Goal: Task Accomplishment & Management: Manage account settings

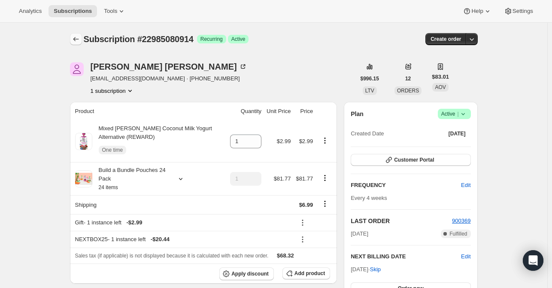
click at [77, 42] on icon "Subscriptions" at bounding box center [76, 39] width 9 height 9
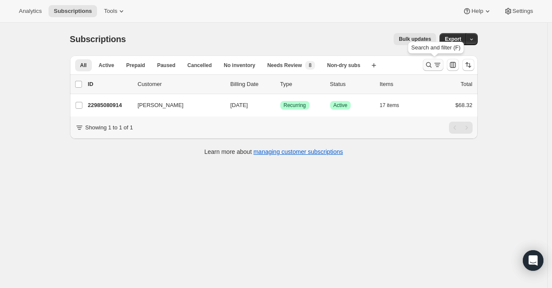
click at [429, 64] on icon "Search and filter results" at bounding box center [428, 65] width 9 height 9
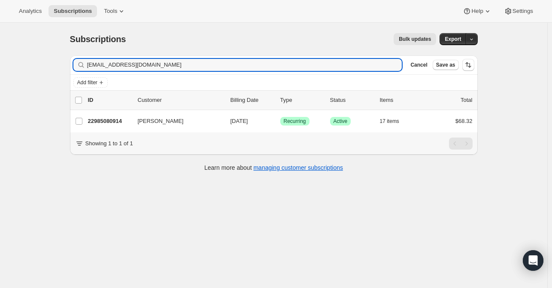
drag, startPoint x: 163, startPoint y: 65, endPoint x: 84, endPoint y: 66, distance: 79.0
click at [84, 66] on div "[EMAIL_ADDRESS][DOMAIN_NAME] Clear" at bounding box center [237, 65] width 329 height 12
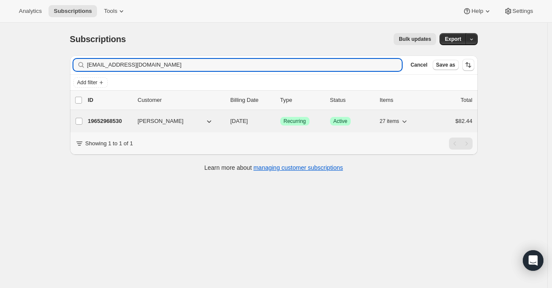
type input "[EMAIL_ADDRESS][DOMAIN_NAME]"
click at [115, 122] on p "19652968530" at bounding box center [109, 121] width 43 height 9
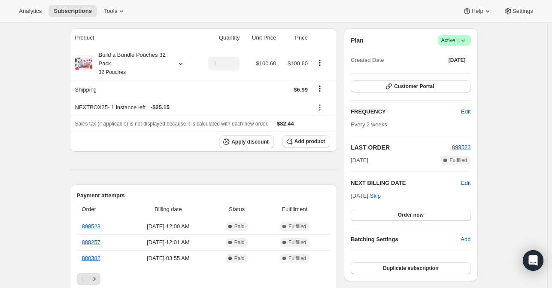
scroll to position [86, 0]
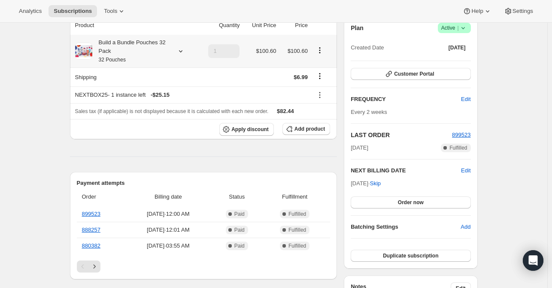
click at [184, 55] on icon at bounding box center [180, 51] width 9 height 9
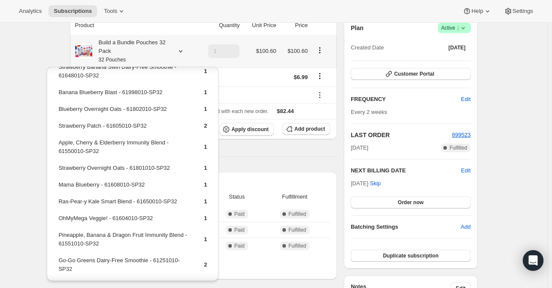
scroll to position [391, 0]
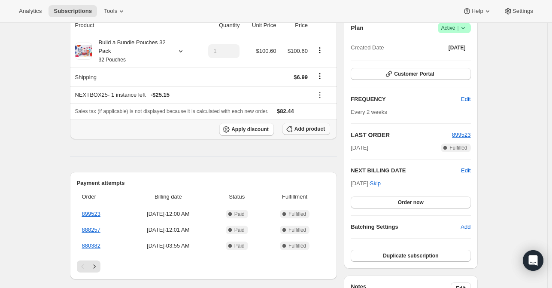
click at [311, 130] on span "Add product" at bounding box center [309, 128] width 30 height 7
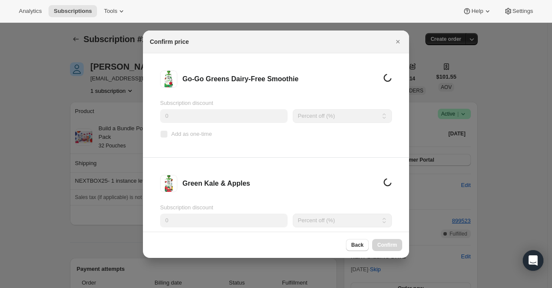
scroll to position [0, 0]
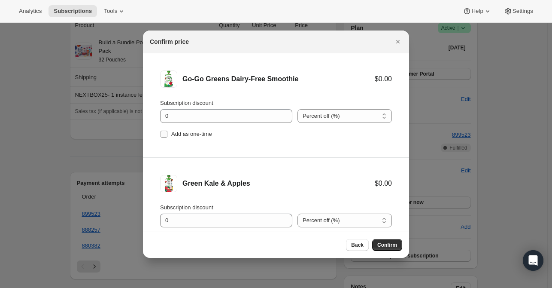
click at [164, 134] on input "Add as one-time" at bounding box center [164, 133] width 7 height 7
checkbox input "true"
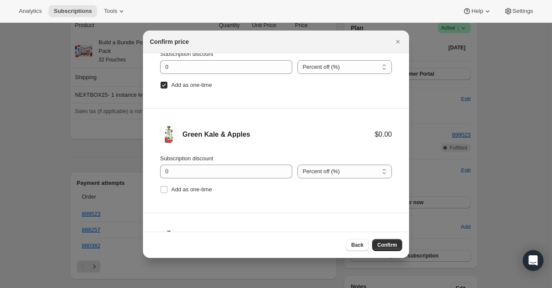
scroll to position [86, 0]
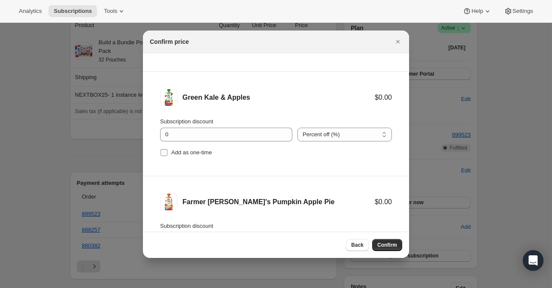
click at [164, 152] on input "Add as one-time" at bounding box center [164, 152] width 7 height 7
checkbox input "true"
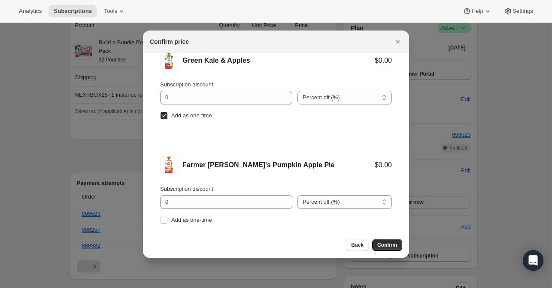
scroll to position [172, 0]
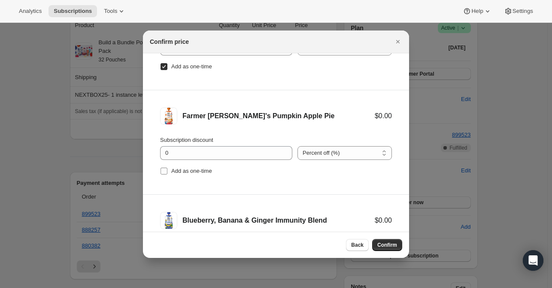
click at [164, 171] on input "Add as one-time" at bounding box center [164, 170] width 7 height 7
checkbox input "true"
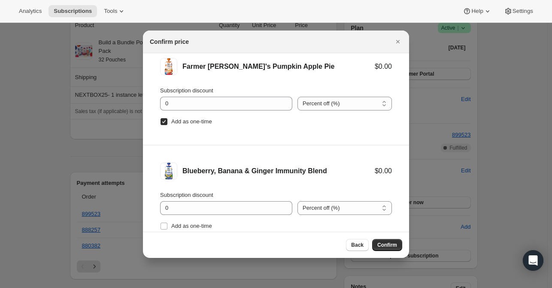
scroll to position [258, 0]
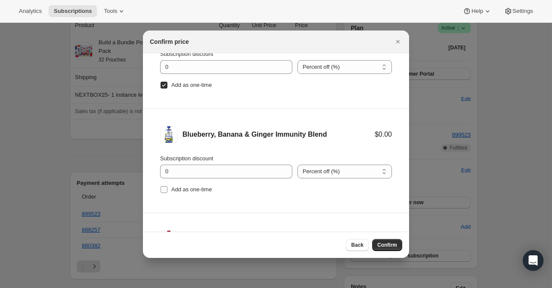
click at [161, 189] on input "Add as one-time" at bounding box center [164, 189] width 7 height 7
checkbox input "true"
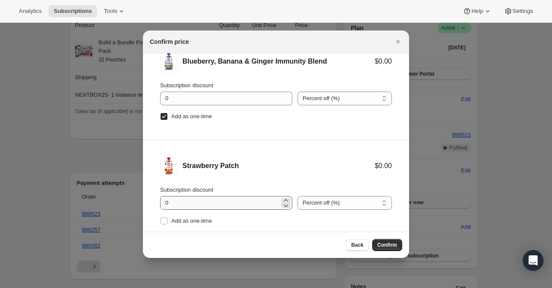
scroll to position [348, 0]
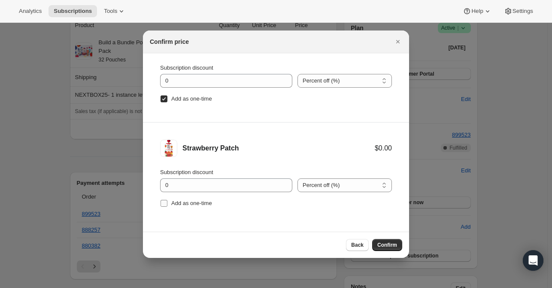
click at [164, 203] on input "Add as one-time" at bounding box center [164, 203] width 7 height 7
checkbox input "true"
click at [383, 244] on span "Confirm" at bounding box center [387, 244] width 20 height 7
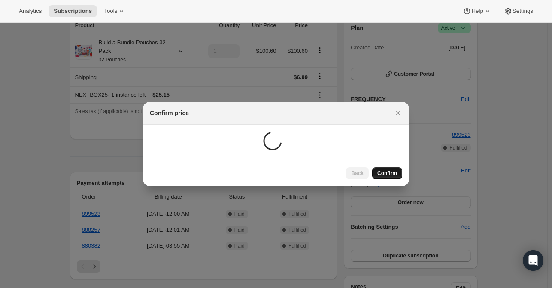
scroll to position [86, 0]
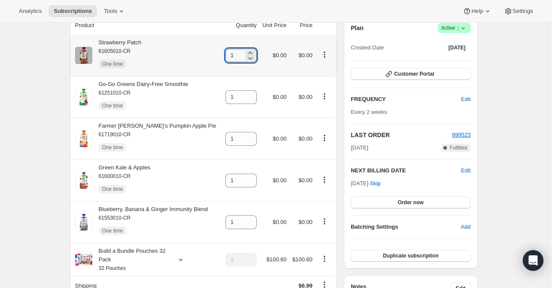
drag, startPoint x: 236, startPoint y: 59, endPoint x: 224, endPoint y: 59, distance: 12.0
click at [224, 59] on td "1" at bounding box center [240, 55] width 37 height 41
type input "2"
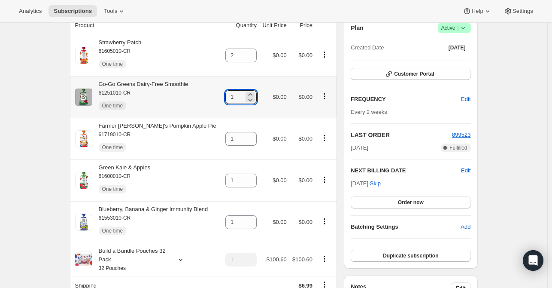
drag, startPoint x: 235, startPoint y: 98, endPoint x: 218, endPoint y: 98, distance: 16.7
click at [218, 98] on tr "Go-Go Greens Dairy-Free Smoothie 61251010-CR One time 1 $0.00 $0.00" at bounding box center [203, 97] width 267 height 42
type input "2"
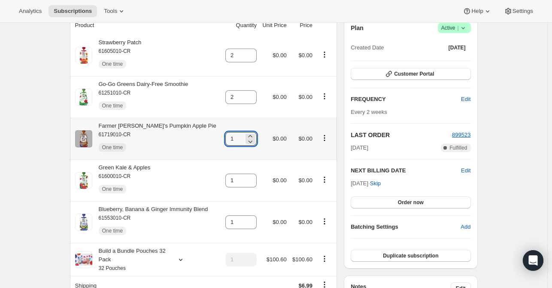
drag, startPoint x: 237, startPoint y: 142, endPoint x: 219, endPoint y: 139, distance: 17.8
click at [219, 139] on tr "Farmer [PERSON_NAME]'s Pumpkin Apple Pie 61719010-CR One time 1 $0.00 $0.00" at bounding box center [203, 139] width 267 height 42
type input "2"
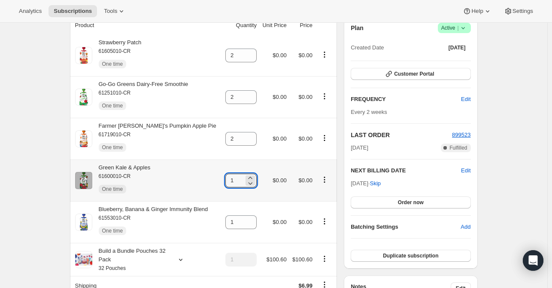
drag, startPoint x: 235, startPoint y: 183, endPoint x: 223, endPoint y: 182, distance: 11.6
click at [223, 182] on td "1" at bounding box center [240, 180] width 37 height 42
type input "2"
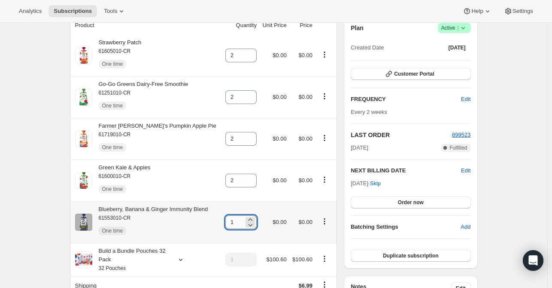
drag, startPoint x: 237, startPoint y: 220, endPoint x: 231, endPoint y: 221, distance: 5.6
click at [231, 221] on input "1" at bounding box center [234, 222] width 18 height 14
type input "2"
type input "1"
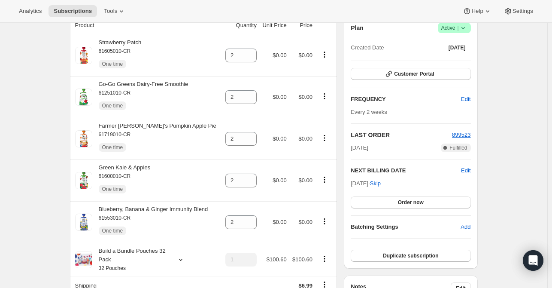
type input "1"
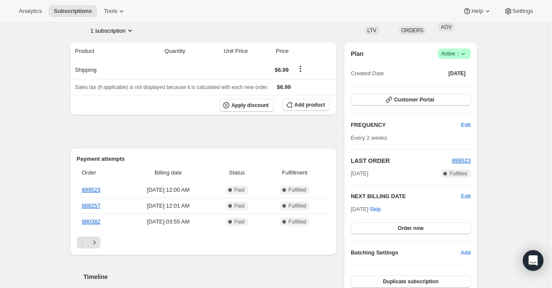
scroll to position [125, 0]
